Goal: Navigation & Orientation: Find specific page/section

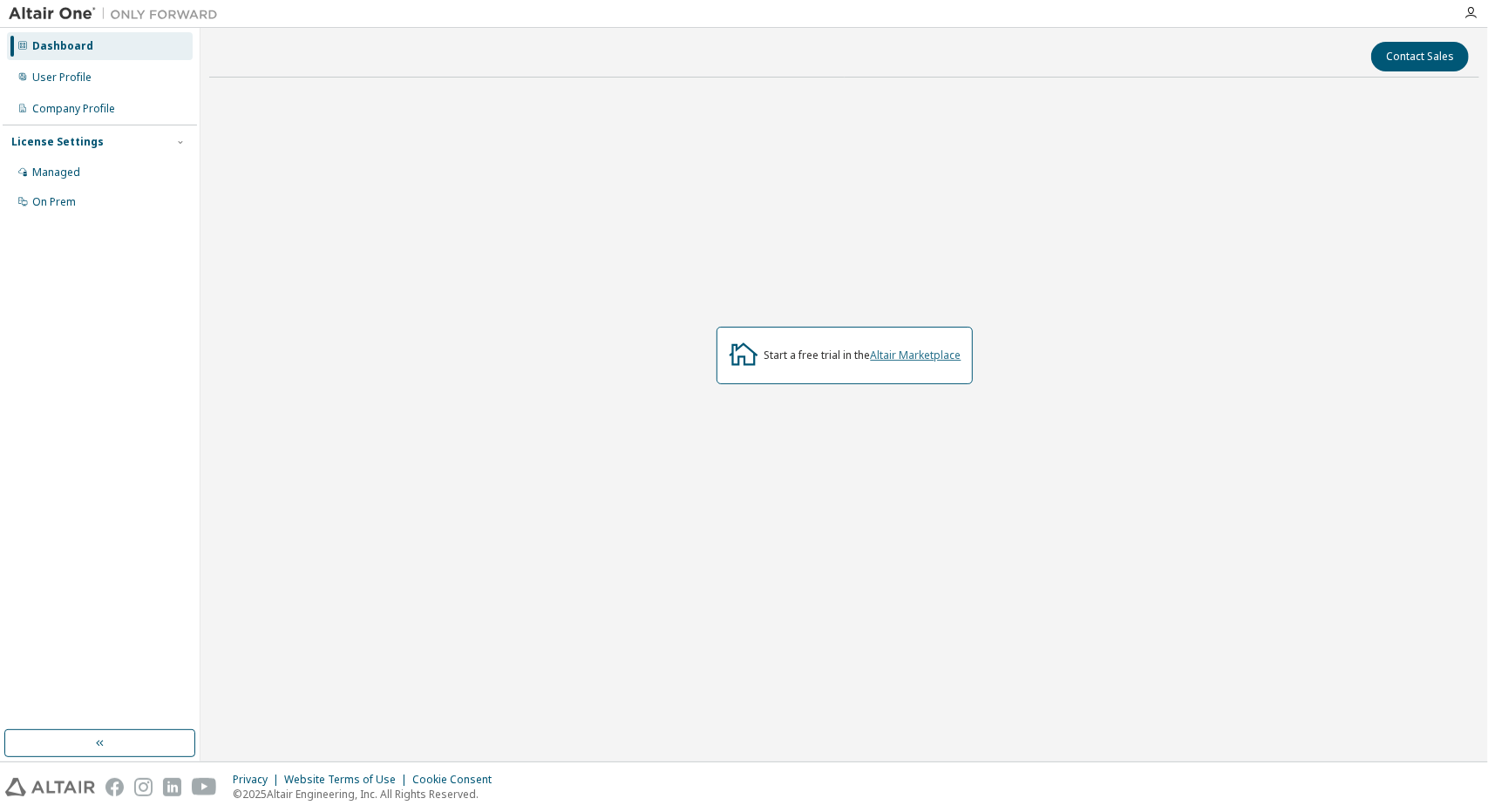
click at [904, 353] on link "Altair Marketplace" at bounding box center [916, 355] width 91 height 15
